Goal: Obtain resource: Download file/media

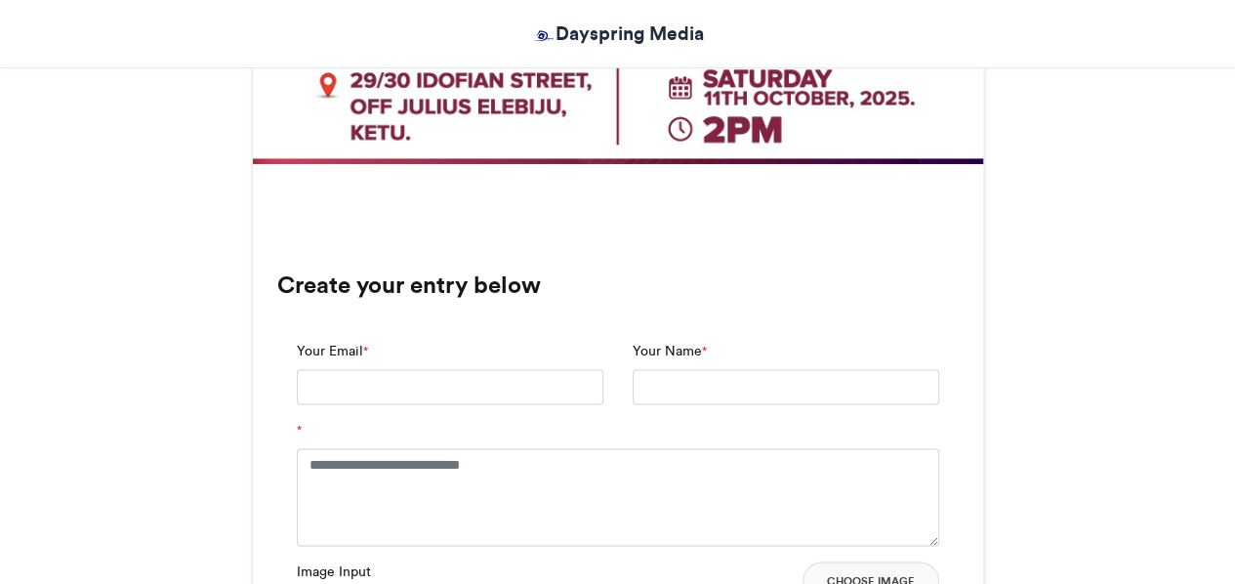
drag, startPoint x: 0, startPoint y: 0, endPoint x: 1238, endPoint y: 329, distance: 1280.7
click at [1234, 329] on html "Dayspring Media [DEMOGRAPHIC_DATA] ALIVE YOUTH CONFERENCE [DEMOGRAPHIC_DATA] AL…" at bounding box center [617, 143] width 1235 height 2643
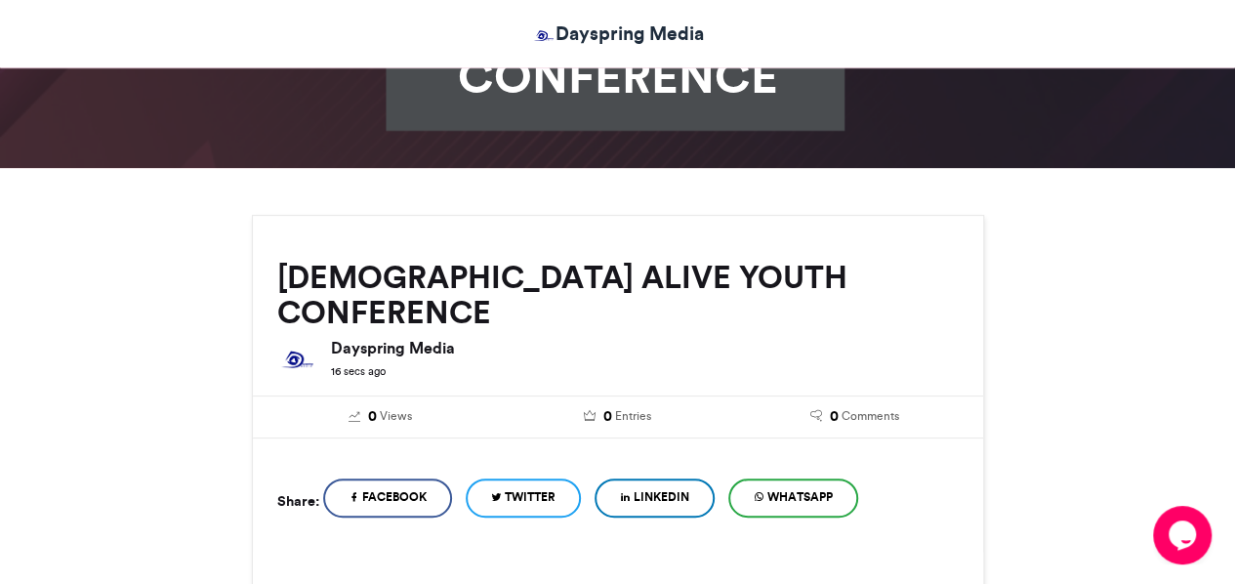
scroll to position [121, 0]
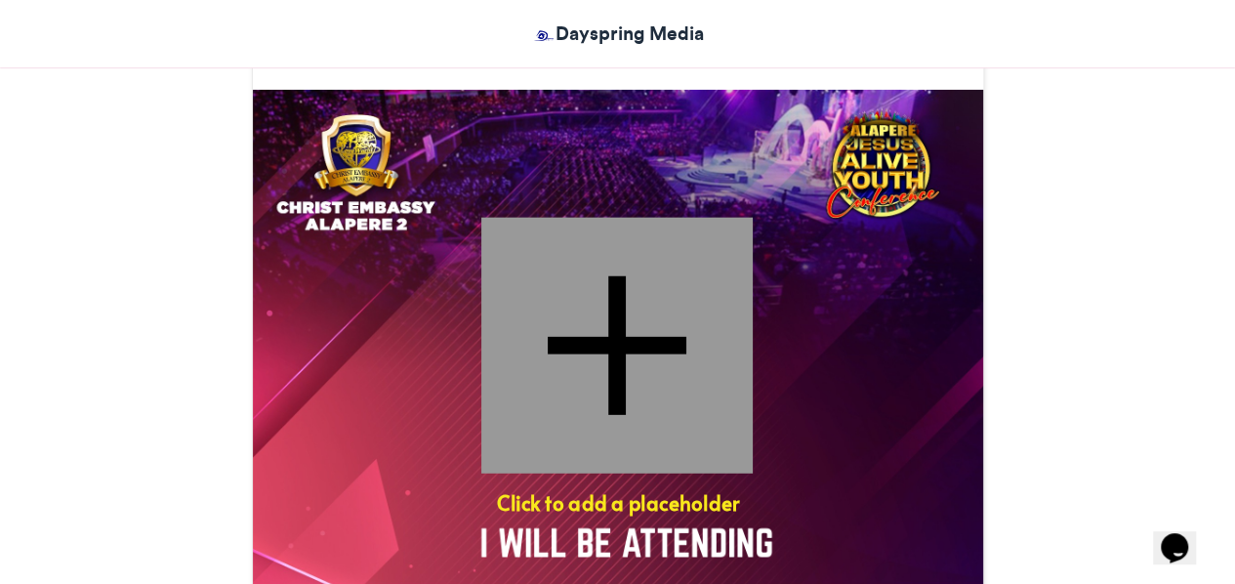
scroll to position [652, 0]
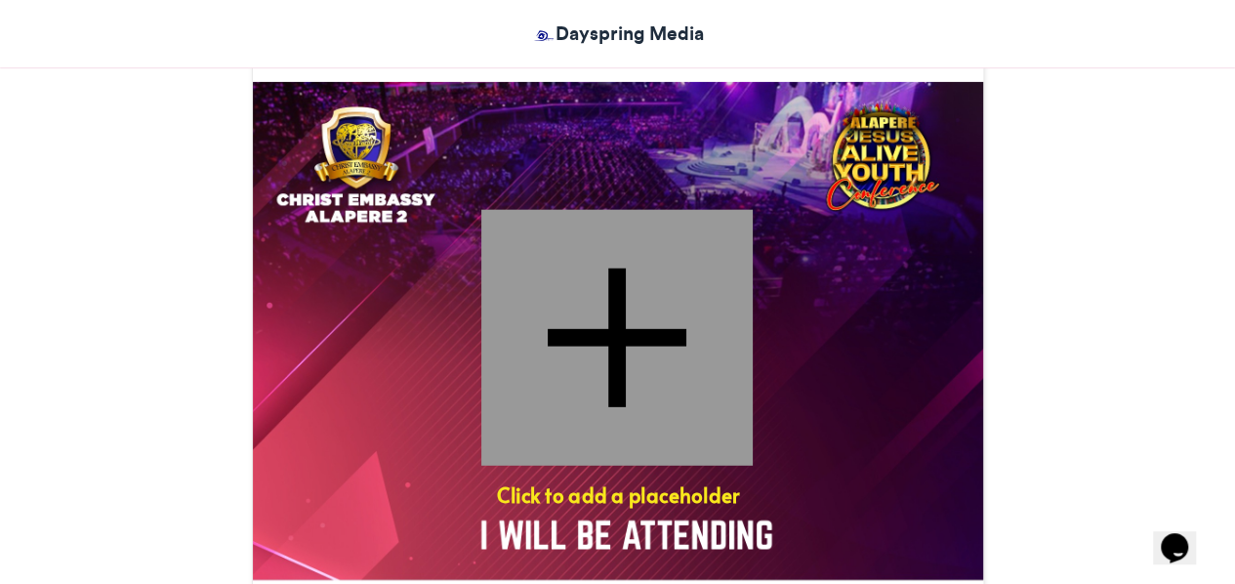
click at [626, 241] on div at bounding box center [615, 337] width 271 height 256
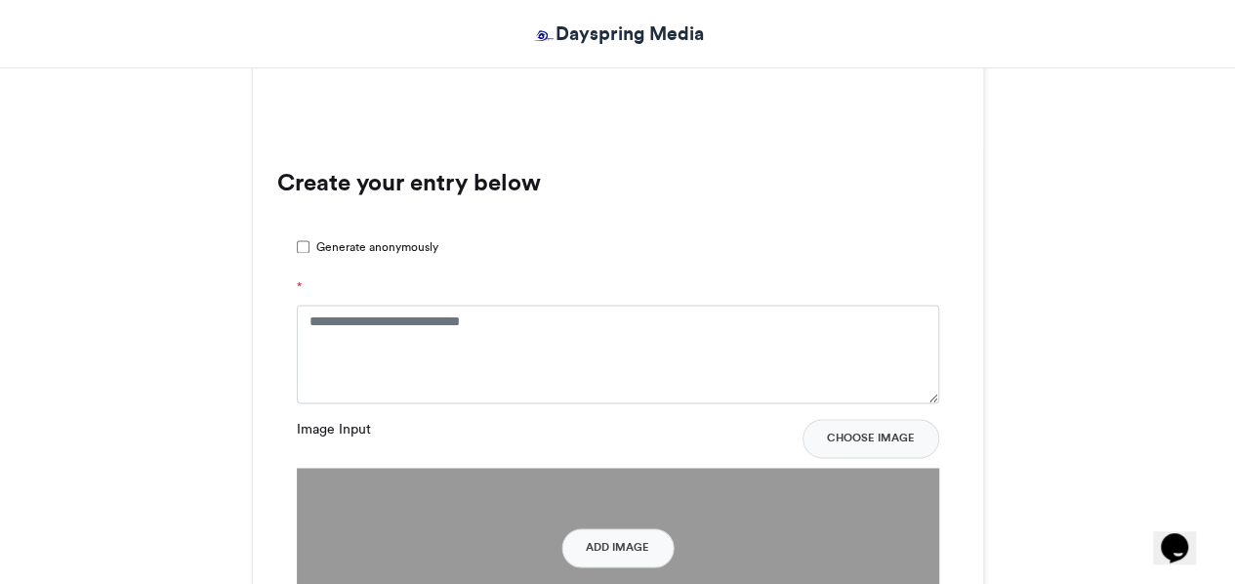
scroll to position [1290, 0]
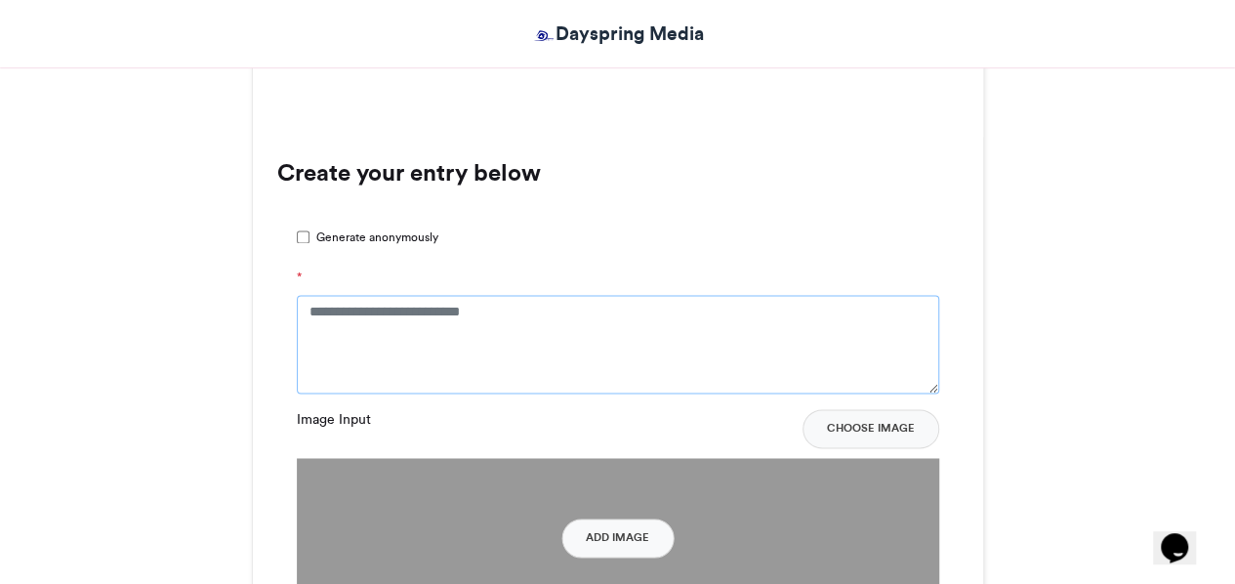
click at [577, 295] on textarea "*" at bounding box center [618, 344] width 642 height 98
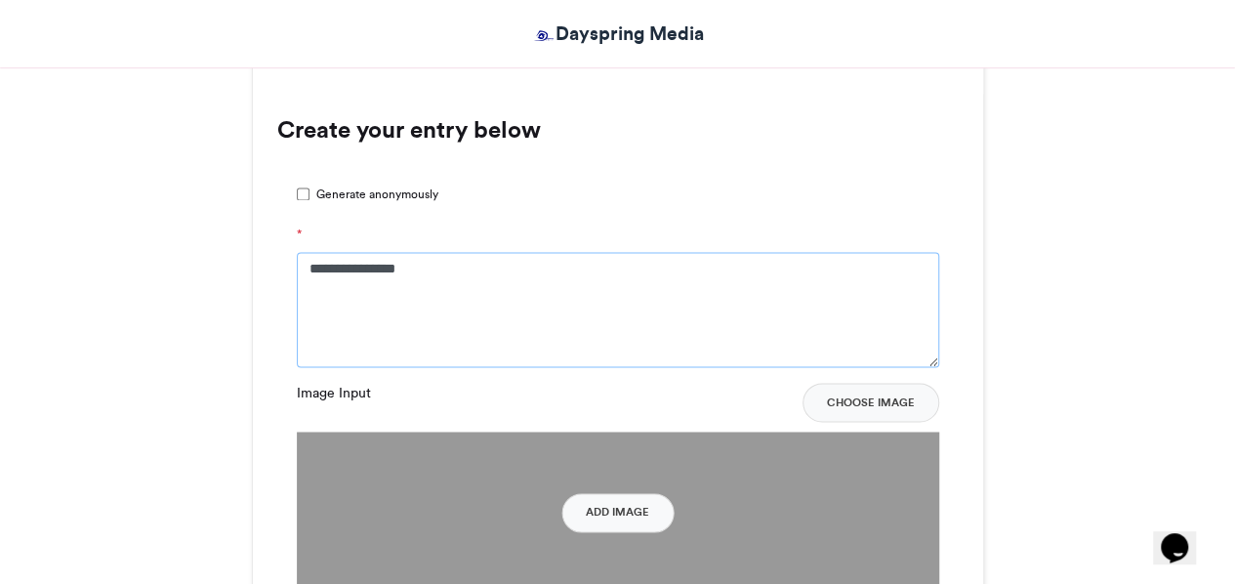
scroll to position [1341, 0]
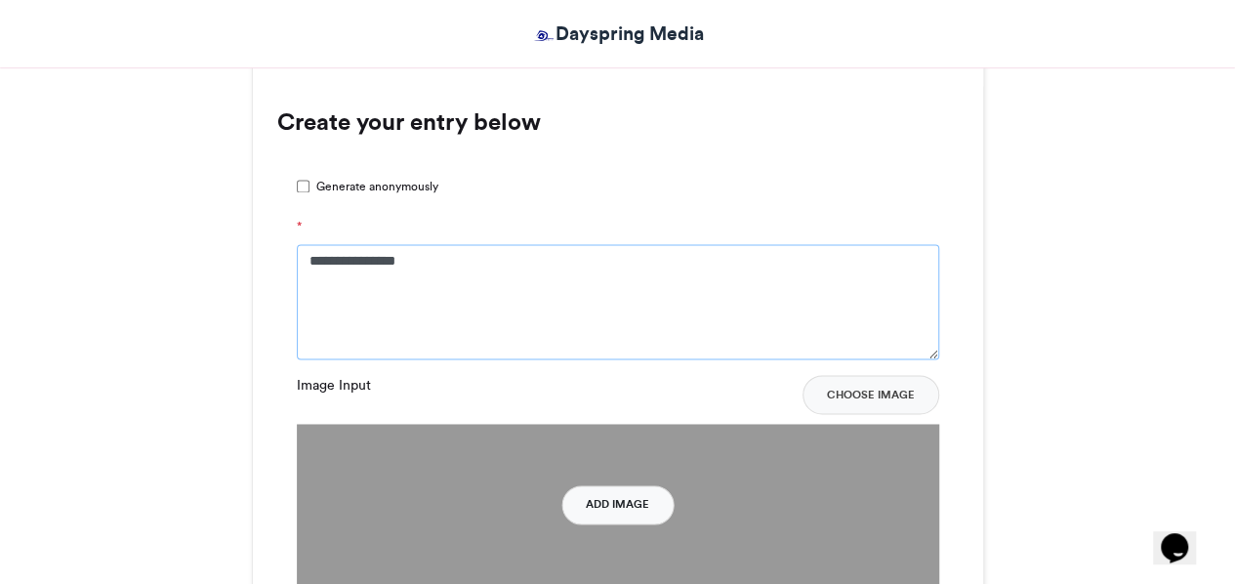
type textarea "**********"
click at [593, 485] on button "Add Image" at bounding box center [617, 504] width 112 height 39
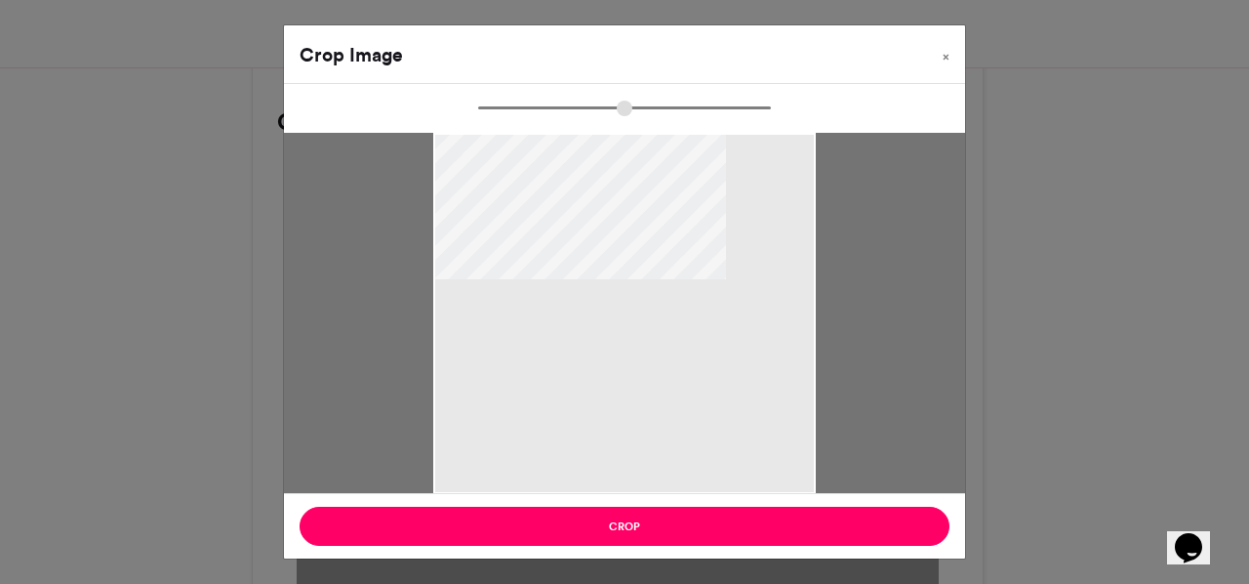
type input "******"
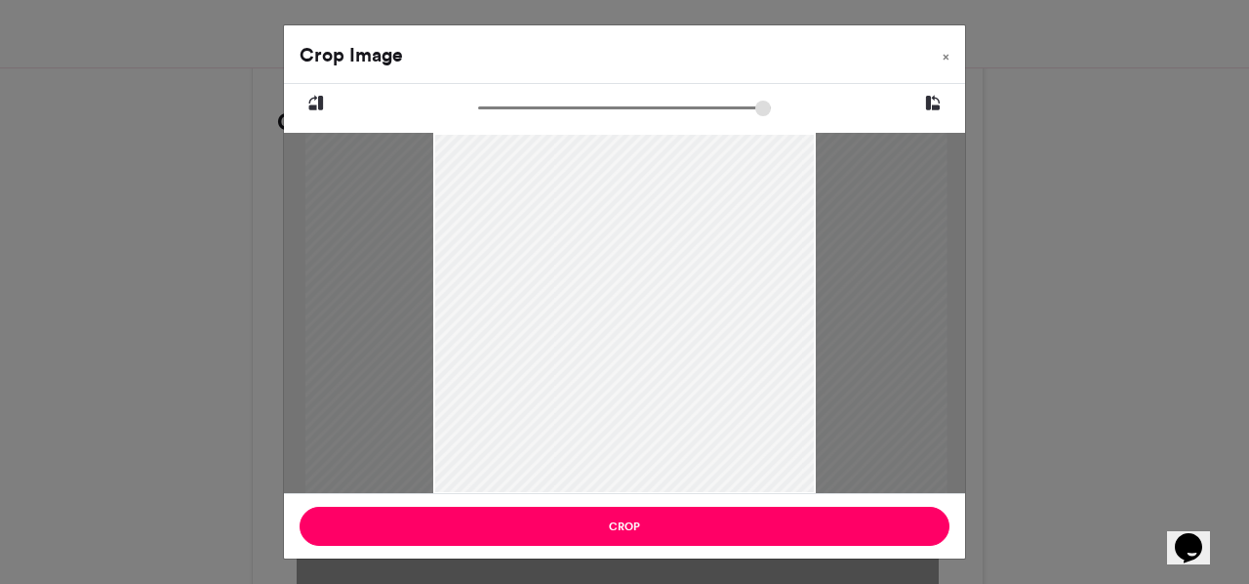
click at [619, 309] on div at bounding box center [626, 313] width 641 height 361
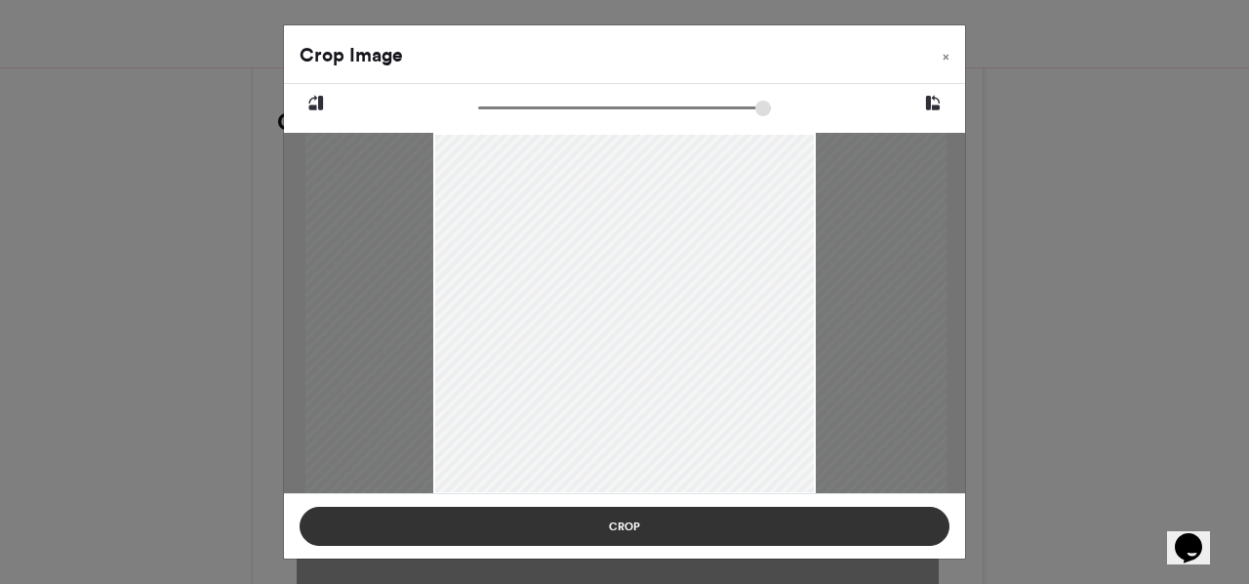
click at [613, 535] on button "Crop" at bounding box center [625, 526] width 650 height 39
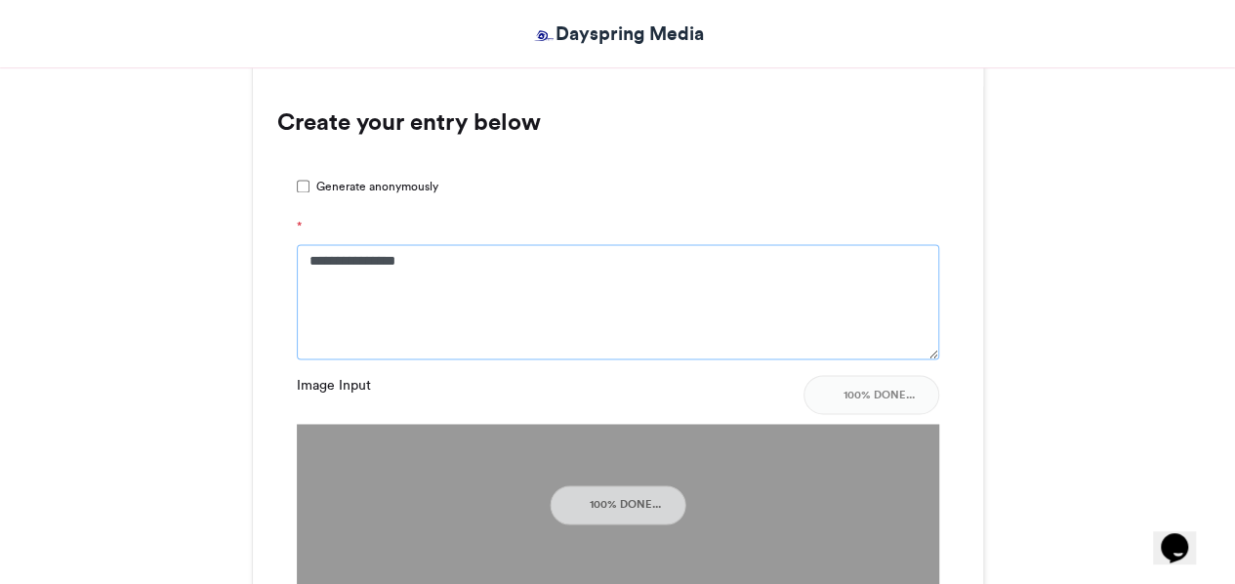
drag, startPoint x: 433, startPoint y: 177, endPoint x: 305, endPoint y: 176, distance: 128.9
click at [305, 244] on textarea "**********" at bounding box center [618, 301] width 642 height 115
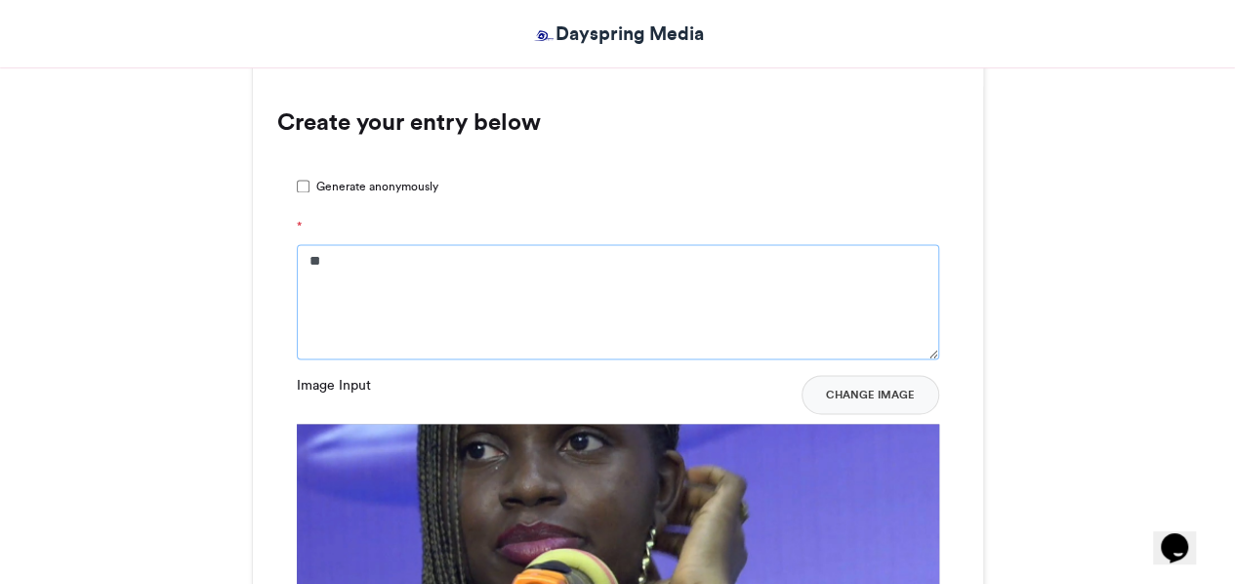
type textarea "*"
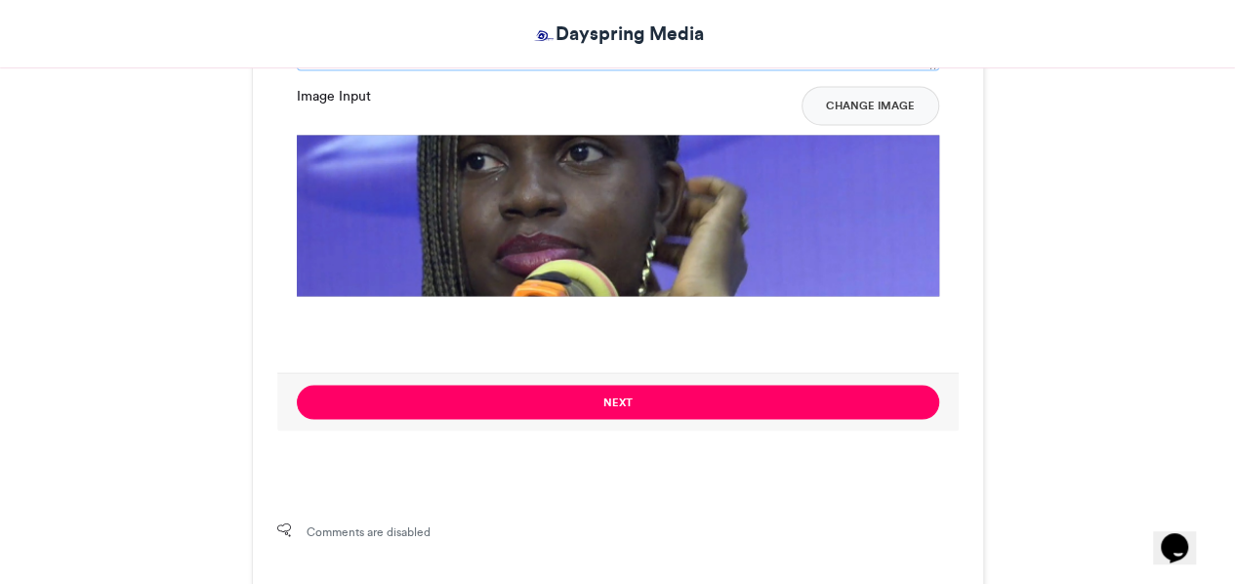
scroll to position [1656, 0]
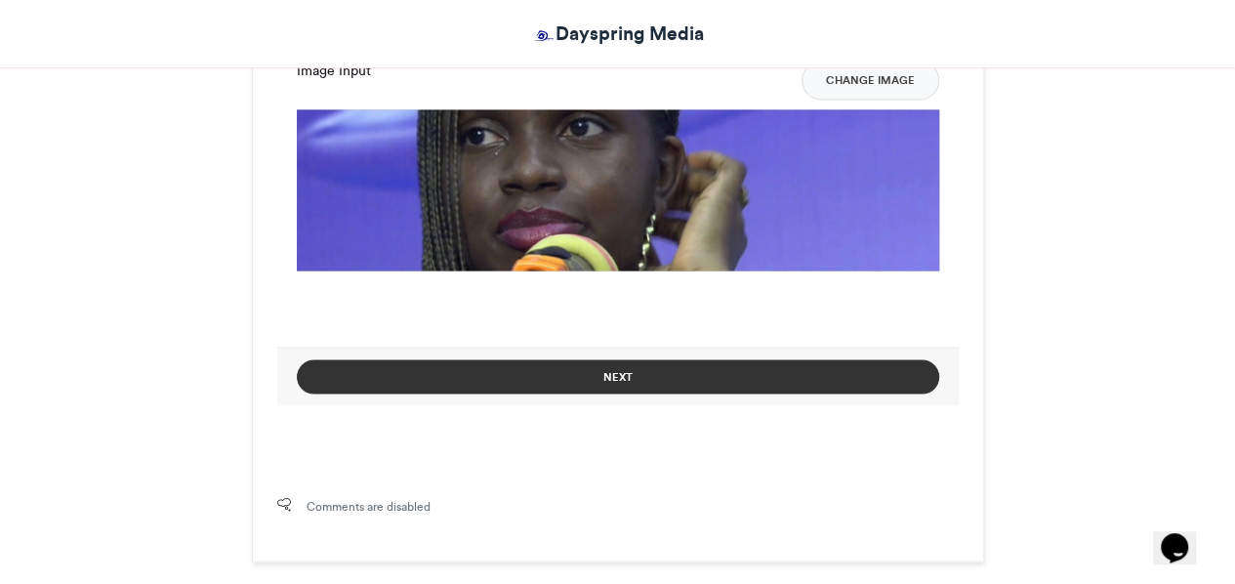
type textarea "**********"
click at [685, 359] on button "Next" at bounding box center [618, 376] width 642 height 34
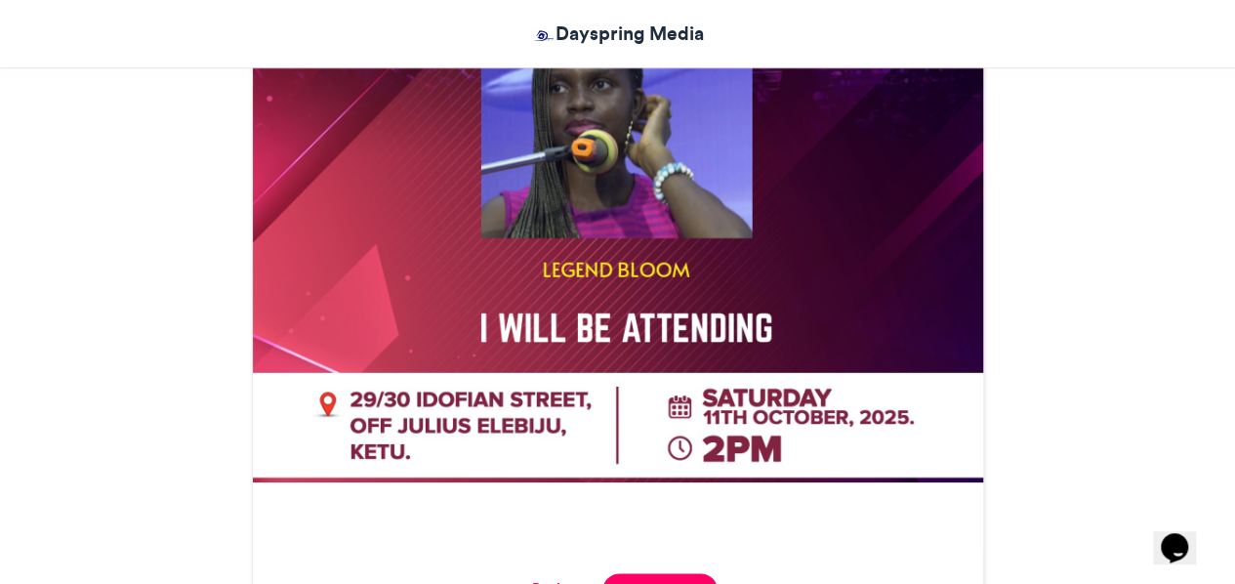
scroll to position [895, 0]
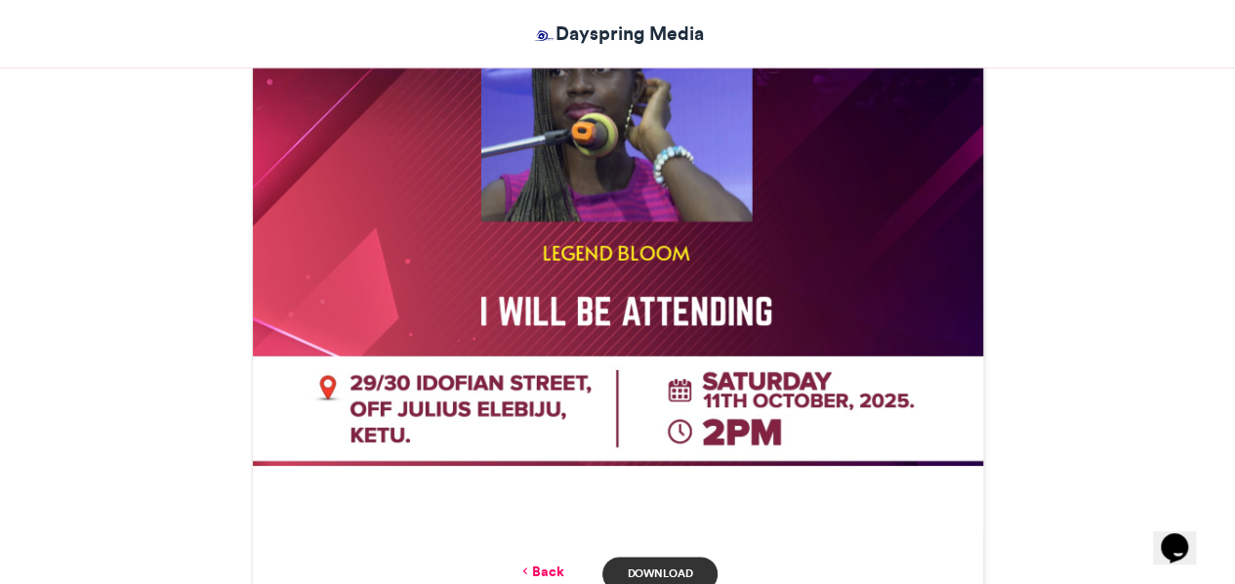
click at [650, 556] on link "Download" at bounding box center [659, 573] width 114 height 34
